Goal: Transaction & Acquisition: Subscribe to service/newsletter

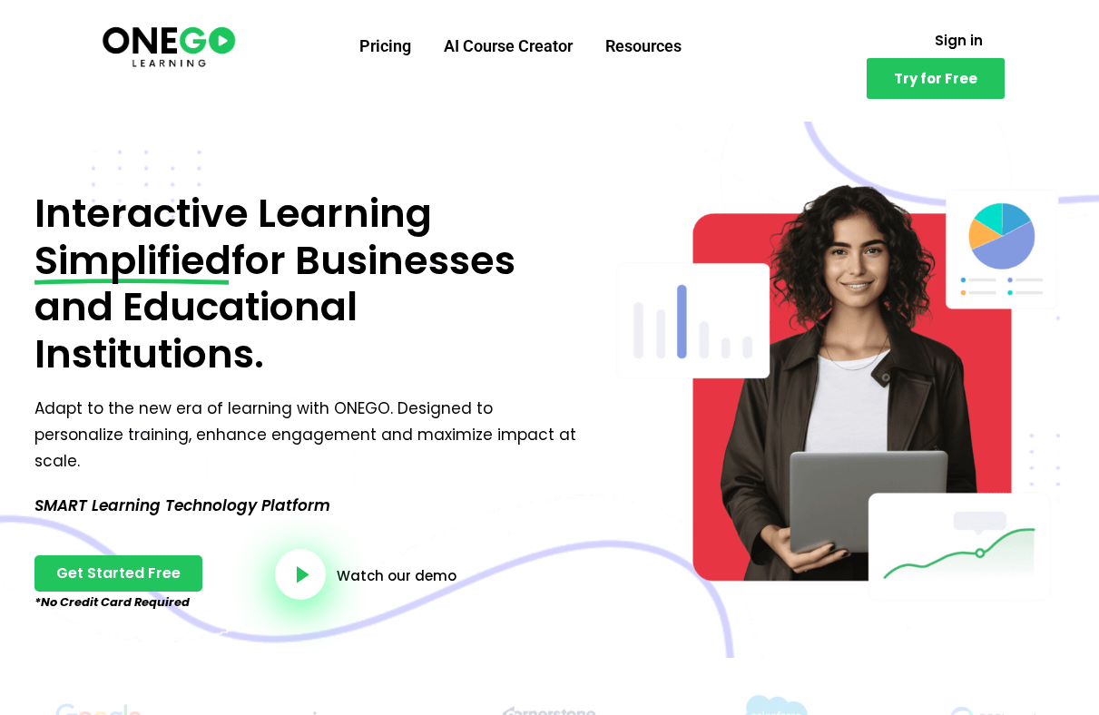
drag, startPoint x: 186, startPoint y: 48, endPoint x: 773, endPoint y: 85, distance: 588.5
click at [0, 0] on section "Try for Free Pricing AI Course Creator Resources Sign in Try for Free" at bounding box center [549, 61] width 1099 height 122
click at [920, 65] on link "Try for Free" at bounding box center [936, 78] width 138 height 41
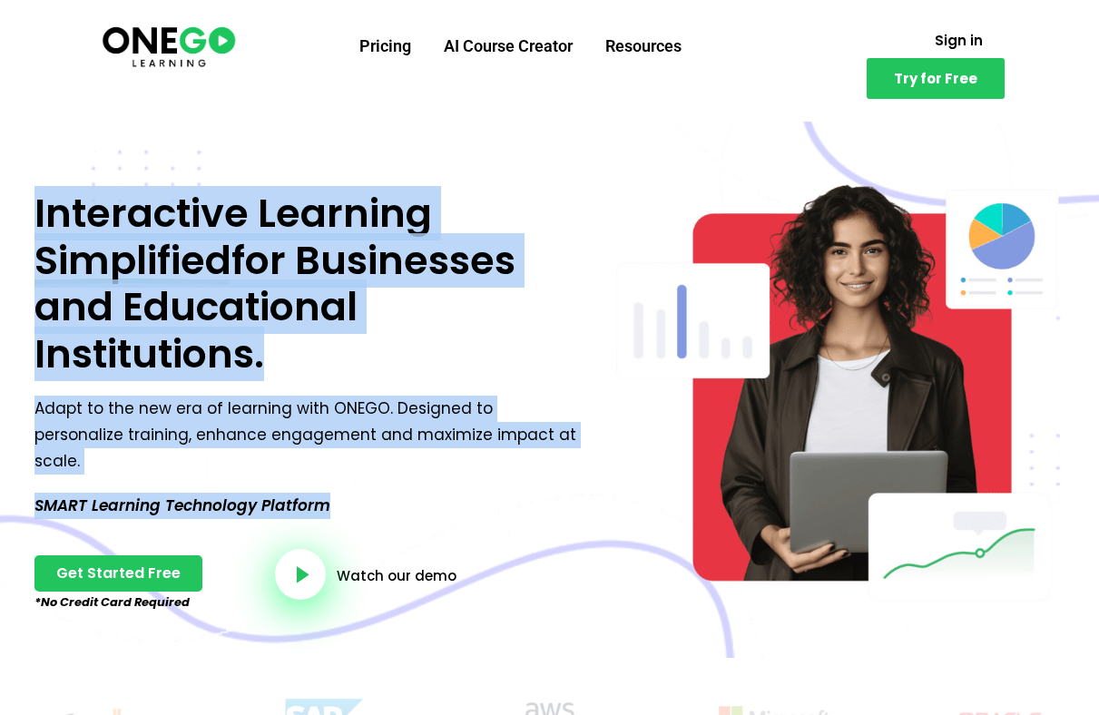
drag, startPoint x: 27, startPoint y: 208, endPoint x: 480, endPoint y: 492, distance: 534.7
click at [480, 492] on div "Interactive Learning Simplified for Businesses and Educational Institutions. Ad…" at bounding box center [308, 397] width 567 height 431
copy div "Interactive Learning Simplified for Businesses and Educational Institutions. Ad…"
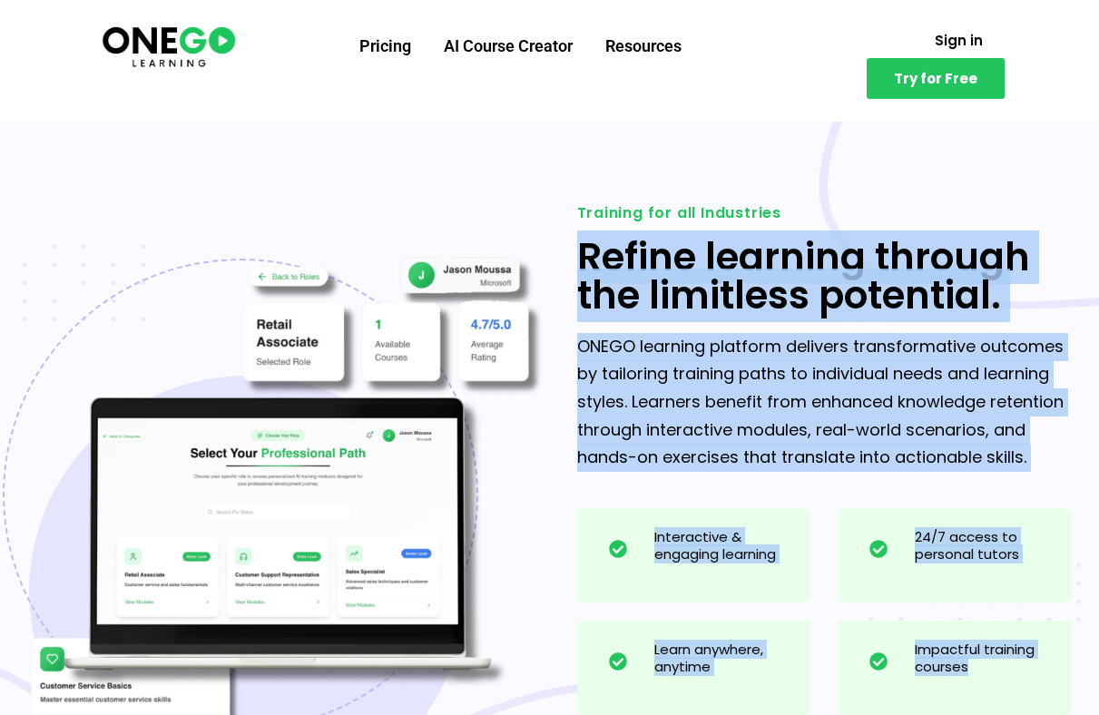
scroll to position [1567, 0]
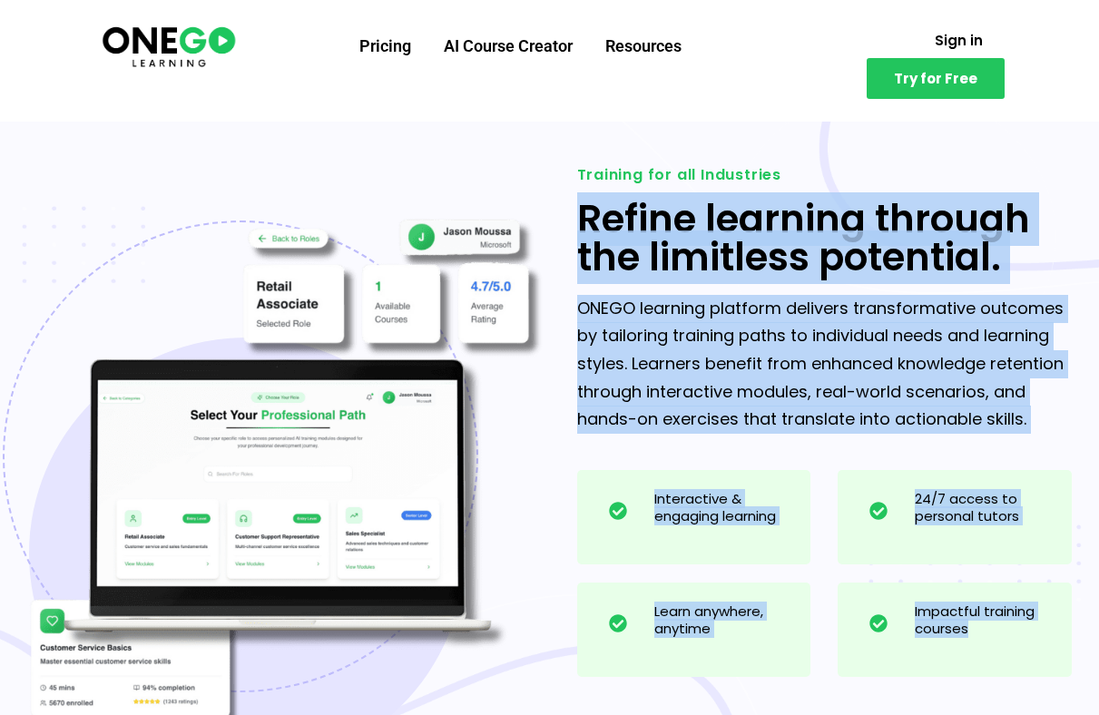
drag, startPoint x: 579, startPoint y: 257, endPoint x: 982, endPoint y: 604, distance: 531.7
click at [982, 604] on div "Training for all Industries Refine learning through the limitless potential. ON…" at bounding box center [824, 468] width 513 height 618
copy div "Refine learning through the limitless potential. ONEGO learning platform delive…"
